Goal: Find specific page/section: Find specific page/section

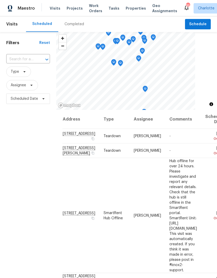
click at [73, 10] on span "Projects" at bounding box center [75, 8] width 16 height 5
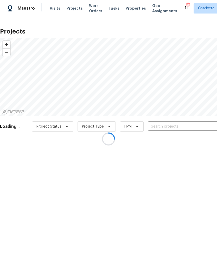
click at [170, 131] on div at bounding box center [108, 139] width 217 height 278
click at [131, 8] on div at bounding box center [108, 139] width 217 height 278
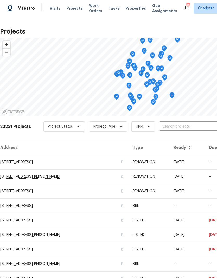
click at [179, 127] on input "text" at bounding box center [189, 127] width 60 height 8
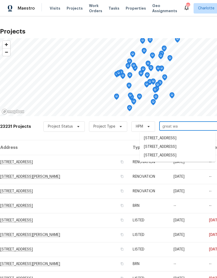
type input "great wag"
click at [172, 161] on li "[STREET_ADDRESS]" at bounding box center [178, 156] width 76 height 9
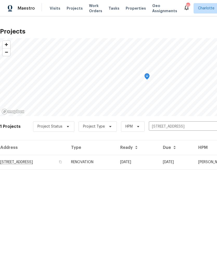
click at [47, 167] on td "[STREET_ADDRESS]" at bounding box center [33, 162] width 67 height 15
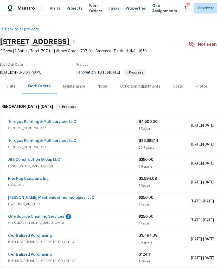
click at [126, 6] on span "Properties" at bounding box center [136, 8] width 20 height 5
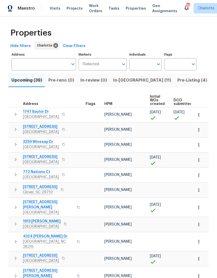
click at [145, 65] on input "Individuals" at bounding box center [141, 64] width 24 height 12
type input "[PERSON_NAME]"
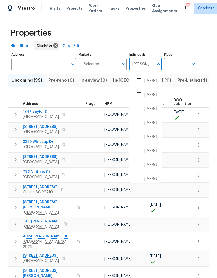
click at [144, 77] on input "checkbox" at bounding box center [138, 80] width 11 height 11
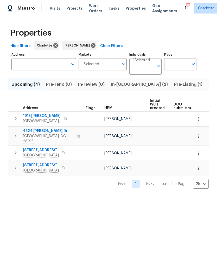
click at [121, 85] on span "In-[GEOGRAPHIC_DATA] (2)" at bounding box center [139, 84] width 57 height 7
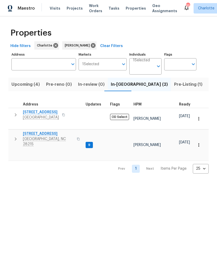
click at [14, 136] on icon "button" at bounding box center [15, 139] width 6 height 6
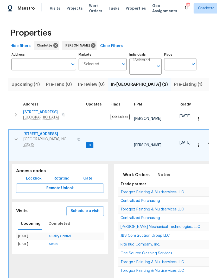
click at [36, 176] on span "Lockbox" at bounding box center [34, 179] width 16 height 7
